Goal: Navigation & Orientation: Find specific page/section

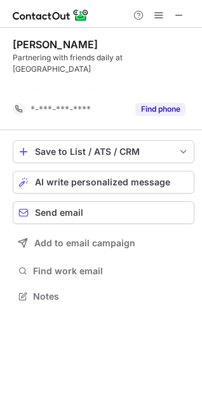
scroll to position [267, 202]
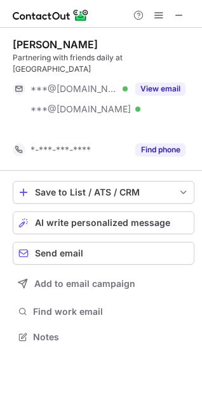
scroll to position [307, 202]
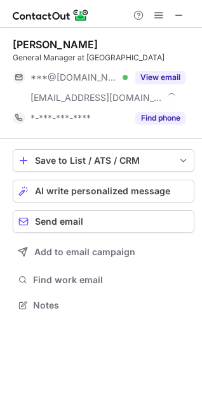
scroll to position [296, 202]
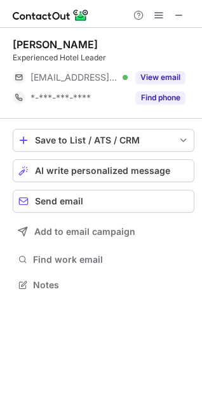
scroll to position [276, 202]
